Goal: Transaction & Acquisition: Purchase product/service

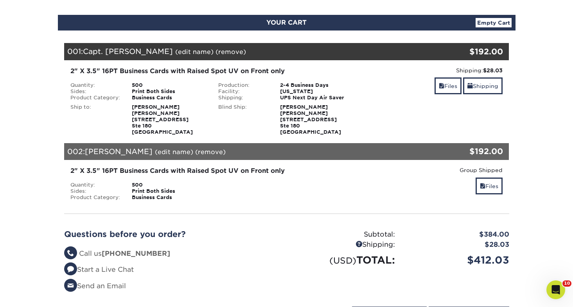
scroll to position [75, 0]
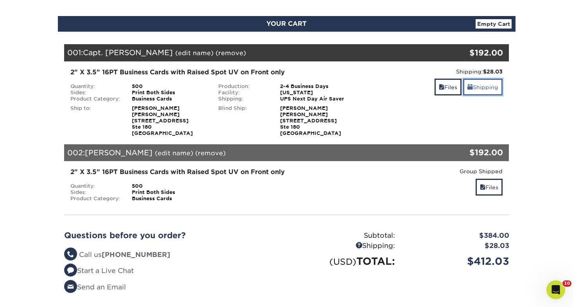
click at [483, 91] on link "Shipping" at bounding box center [482, 87] width 39 height 17
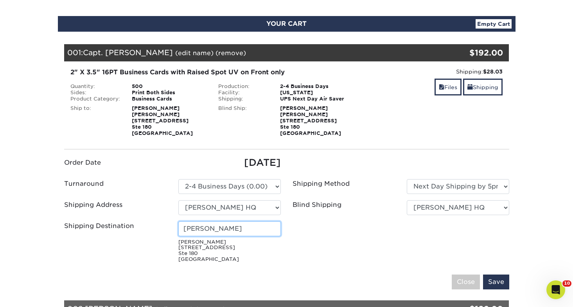
click at [224, 232] on input "Brynna Sooy" at bounding box center [229, 228] width 102 height 15
type input "[PERSON_NAME]"
click at [489, 279] on input "Save" at bounding box center [496, 281] width 26 height 15
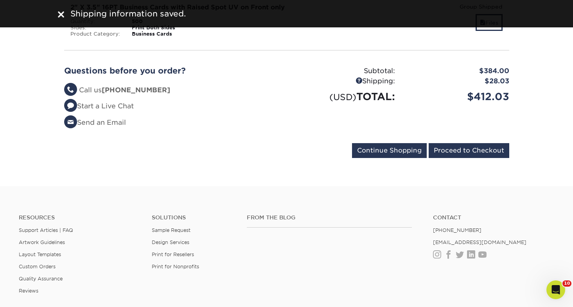
scroll to position [243, 0]
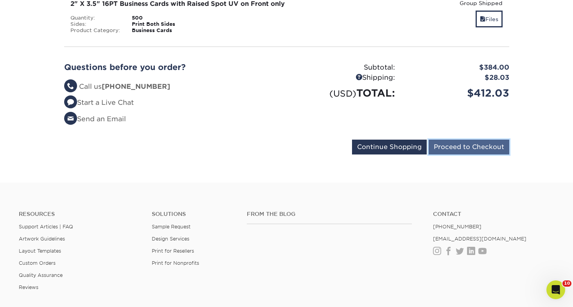
click at [453, 148] on input "Proceed to Checkout" at bounding box center [468, 147] width 81 height 15
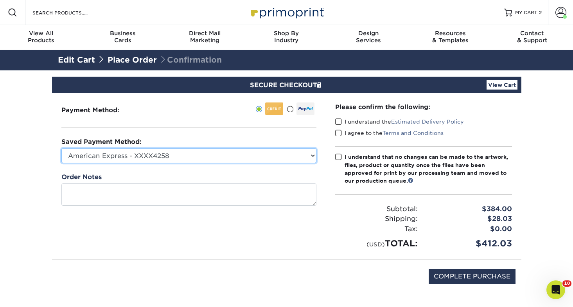
click at [175, 157] on select "American Express - XXXX4258 Visa - XXXX4779 Visa - XXXX8672 Visa - XXXX7688 Vis…" at bounding box center [188, 155] width 255 height 15
select select "75237"
click at [61, 148] on select "American Express - XXXX4258 Visa - XXXX4779 Visa - XXXX8672 Visa - XXXX7688 Vis…" at bounding box center [188, 155] width 255 height 15
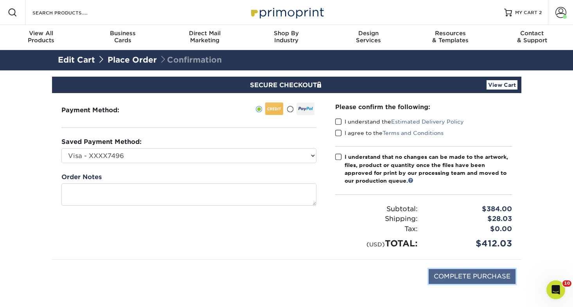
click at [485, 272] on input "COMPLETE PURCHASE" at bounding box center [471, 276] width 87 height 15
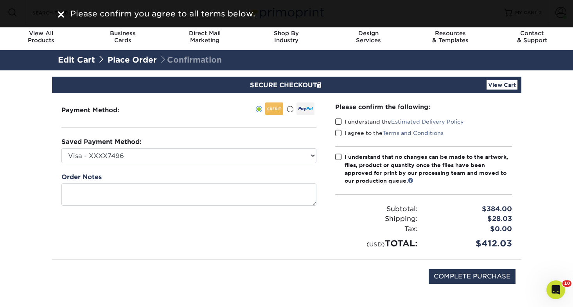
click at [336, 122] on span at bounding box center [338, 121] width 7 height 7
click at [0, 0] on input "I understand the Estimated Delivery Policy" at bounding box center [0, 0] width 0 height 0
click at [338, 138] on div "I agree to the Terms and Conditions" at bounding box center [423, 134] width 177 height 11
click at [338, 131] on span at bounding box center [338, 132] width 7 height 7
click at [0, 0] on input "I agree to the Terms and Conditions" at bounding box center [0, 0] width 0 height 0
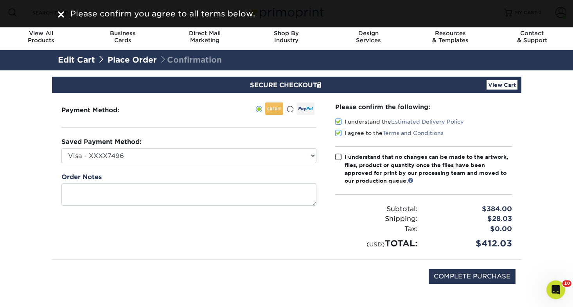
drag, startPoint x: 336, startPoint y: 156, endPoint x: 345, endPoint y: 158, distance: 9.3
click at [336, 156] on span at bounding box center [338, 156] width 7 height 7
click at [0, 0] on input "I understand that no changes can be made to the artwork, files, product or quan…" at bounding box center [0, 0] width 0 height 0
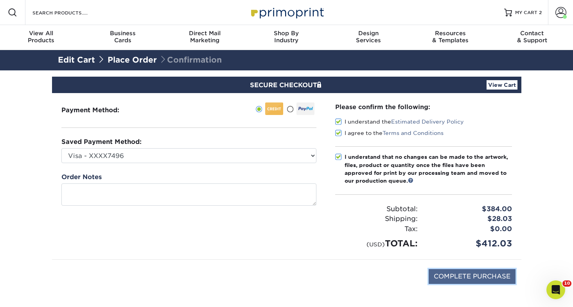
click at [444, 275] on input "COMPLETE PURCHASE" at bounding box center [471, 276] width 87 height 15
type input "COMPLETE PURCHASE"
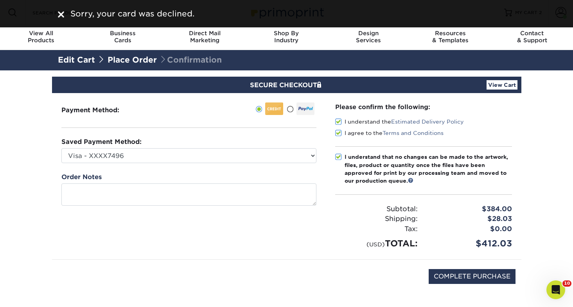
click at [64, 14] on img at bounding box center [61, 14] width 6 height 6
